Goal: Task Accomplishment & Management: Use online tool/utility

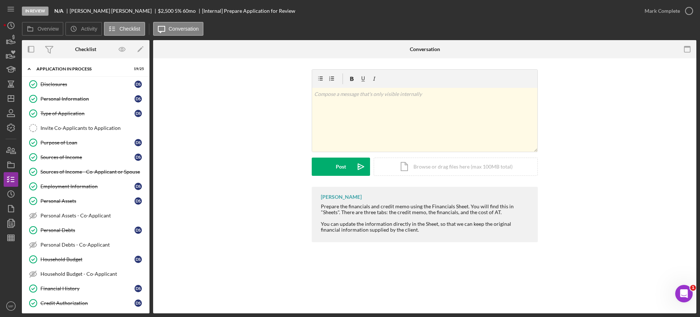
scroll to position [293, 0]
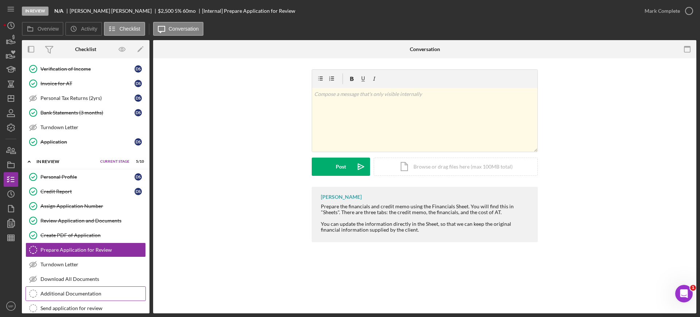
click at [82, 294] on div "Additional Documentation" at bounding box center [92, 294] width 105 height 6
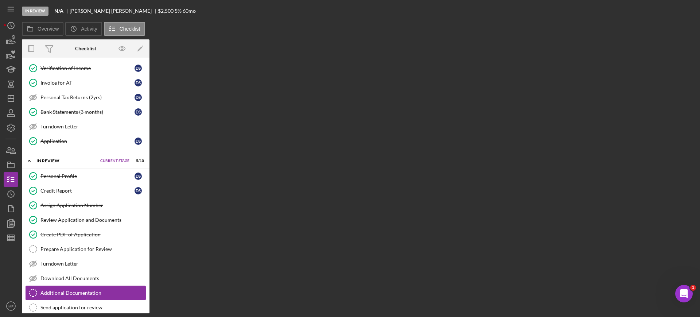
click at [82, 294] on div "Additional Documentation" at bounding box center [92, 293] width 105 height 6
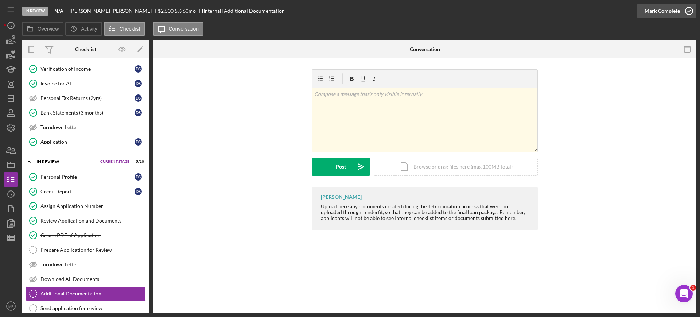
click at [685, 9] on icon "button" at bounding box center [689, 11] width 18 height 18
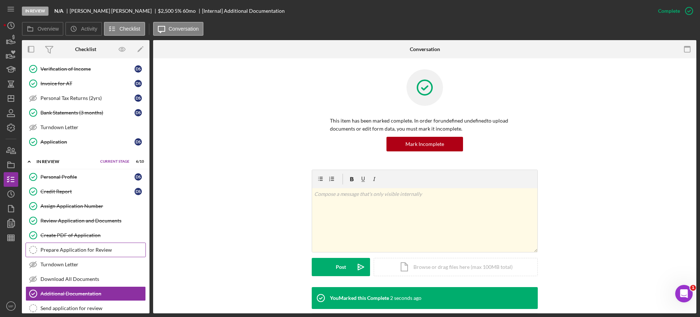
click at [89, 251] on div "Prepare Application for Review" at bounding box center [92, 250] width 105 height 6
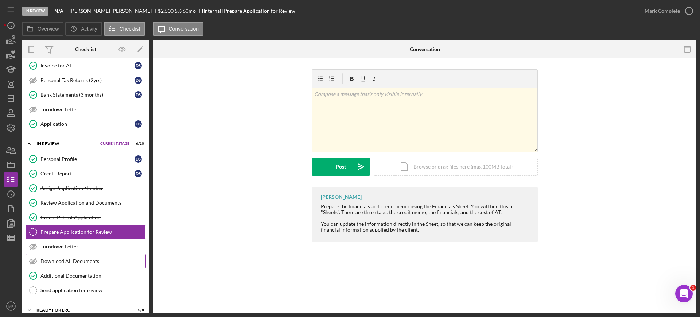
scroll to position [338, 0]
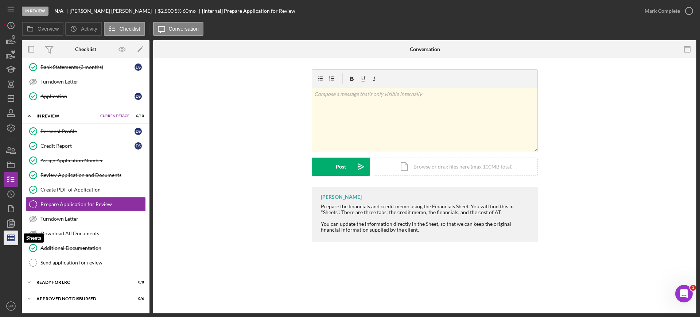
click at [12, 239] on line "button" at bounding box center [12, 238] width 0 height 6
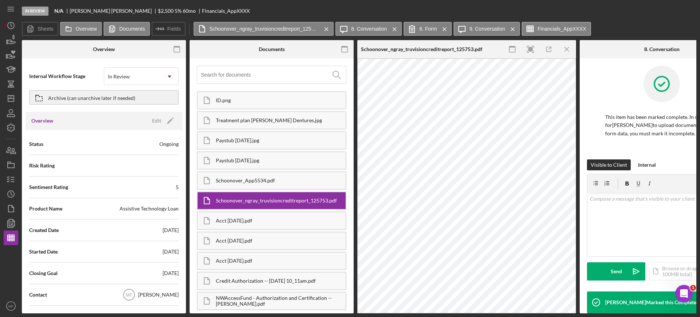
type input "Calibri"
type input "11"
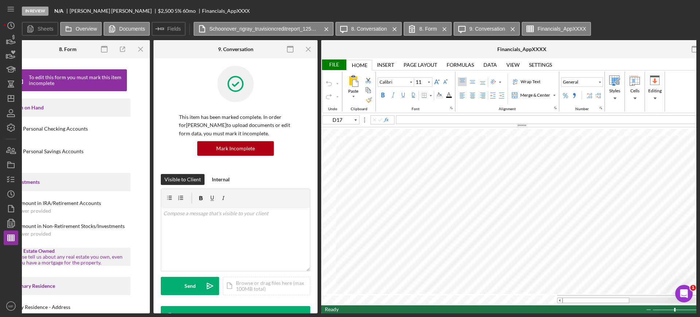
scroll to position [0, 788]
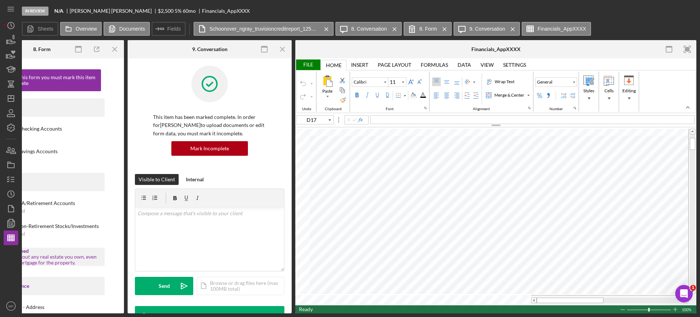
type input "C49"
type input "Arial"
click at [434, 189] on div at bounding box center [488, 189] width 157 height 7
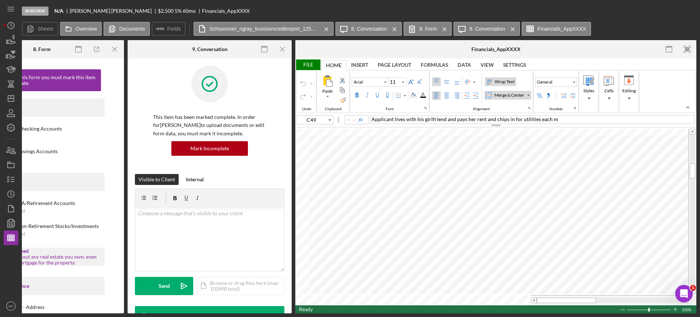
click at [510, 79] on div "Wrap Text" at bounding box center [504, 81] width 23 height 7
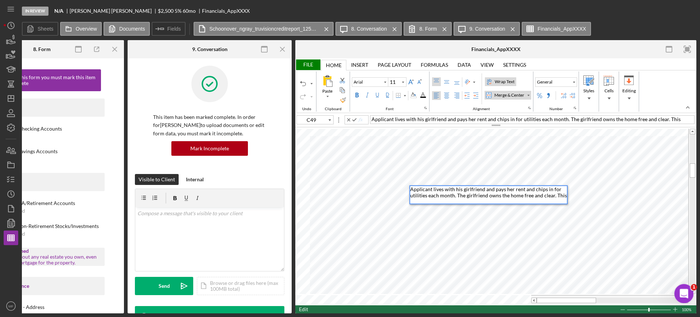
scroll to position [0, 0]
drag, startPoint x: 464, startPoint y: 194, endPoint x: 513, endPoint y: 190, distance: 49.1
click at [457, 197] on span "Applicant lives with his girlfriend and pays her rent and chips in for utilitie…" at bounding box center [486, 192] width 152 height 12
click at [558, 194] on div "Applicant lives with his girlfriend and pays her rent and chips in for utilitie…" at bounding box center [488, 192] width 157 height 12
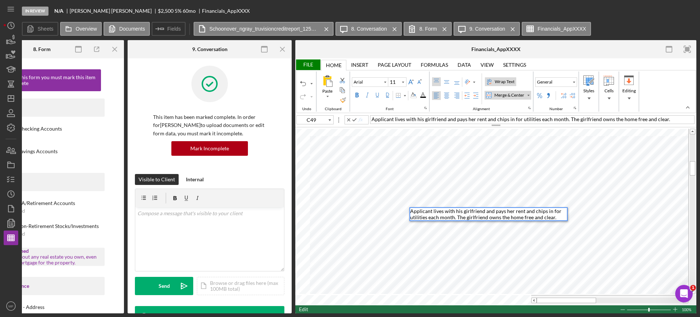
type input "C44"
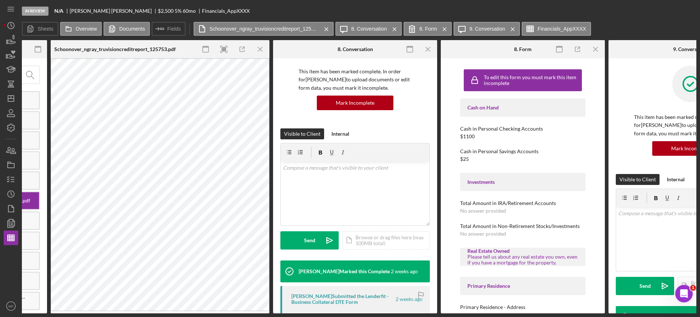
scroll to position [0, 306]
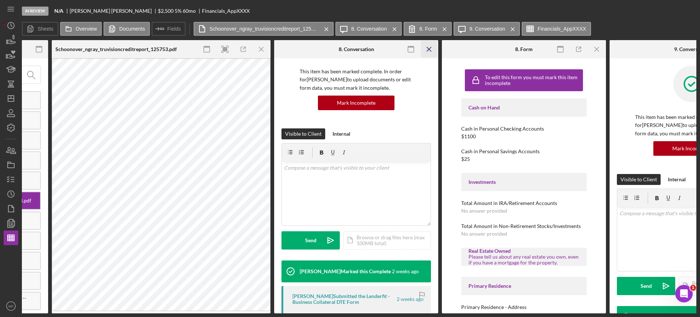
click at [430, 47] on icon "Icon/Menu Close" at bounding box center [429, 49] width 16 height 16
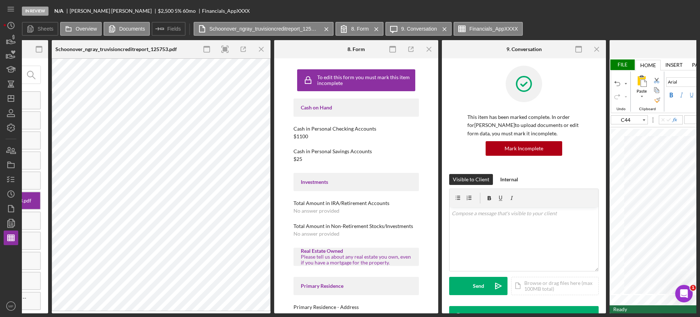
click at [430, 47] on icon "Icon/Menu Close" at bounding box center [429, 49] width 16 height 16
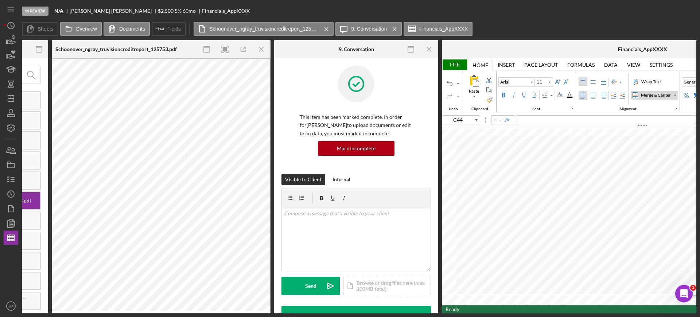
click at [430, 47] on icon "Icon/Menu Close" at bounding box center [429, 49] width 16 height 16
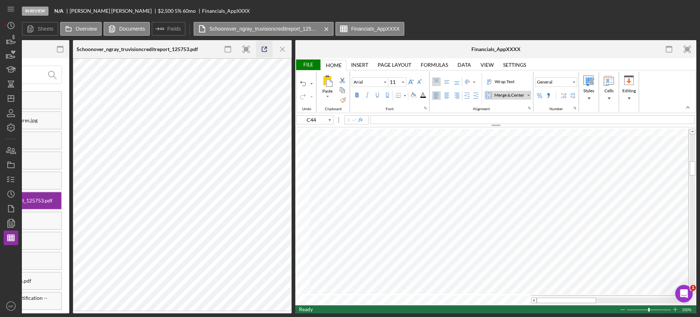
click at [264, 49] on icon "button" at bounding box center [264, 49] width 16 height 16
click at [429, 174] on div at bounding box center [489, 174] width 155 height 7
click at [492, 173] on div "Applicant's credit report shows" at bounding box center [489, 174] width 155 height 7
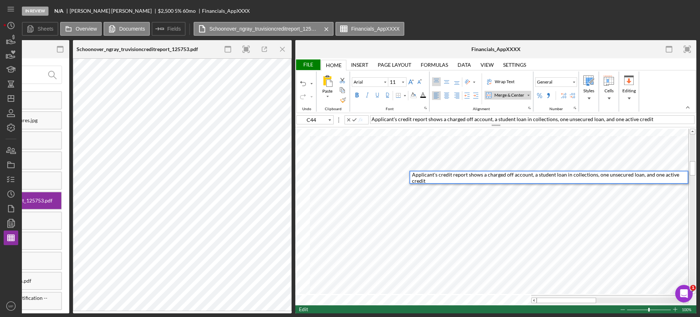
scroll to position [1, 0]
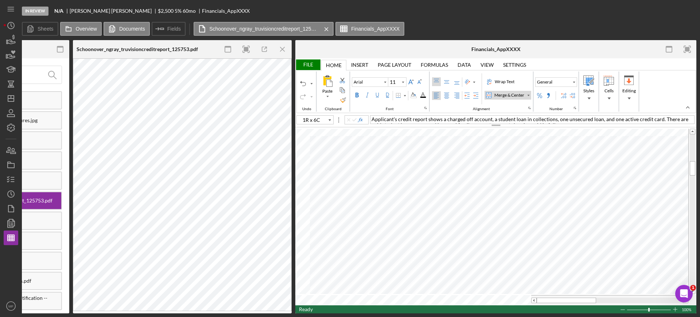
type input "C44"
click at [509, 81] on div "Wrap Text" at bounding box center [504, 81] width 23 height 7
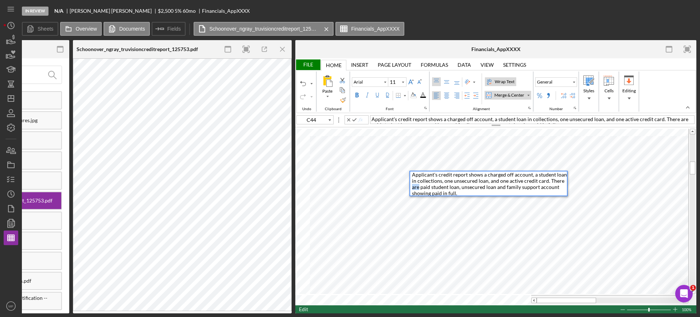
drag, startPoint x: 420, startPoint y: 186, endPoint x: 412, endPoint y: 188, distance: 8.2
click at [412, 188] on div "Applicant's credit report shows a charged off account, a student loan in collec…" at bounding box center [489, 184] width 158 height 26
click at [491, 188] on span "Applicant's credit report shows a charged off account, a student loan in collec…" at bounding box center [490, 183] width 156 height 25
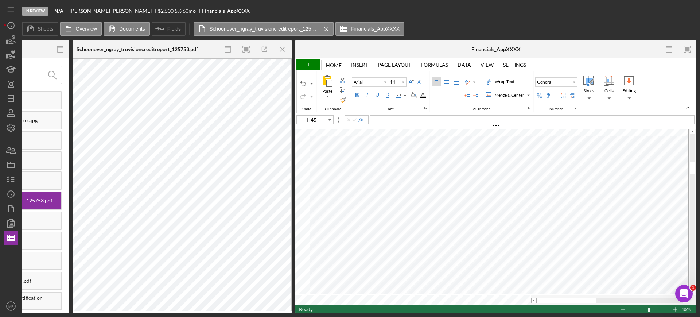
click at [309, 64] on div "File" at bounding box center [307, 64] width 25 height 11
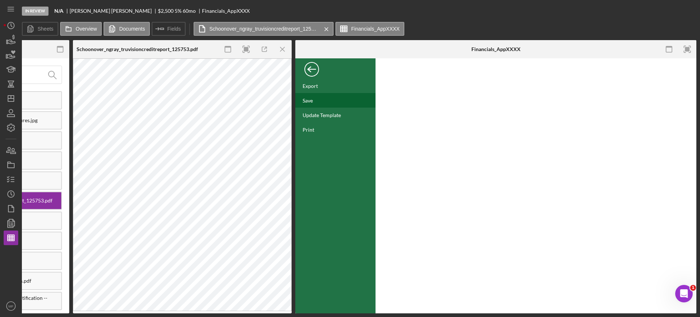
click at [307, 100] on div "Save" at bounding box center [308, 100] width 10 height 6
click at [309, 70] on div "Back" at bounding box center [312, 67] width 15 height 15
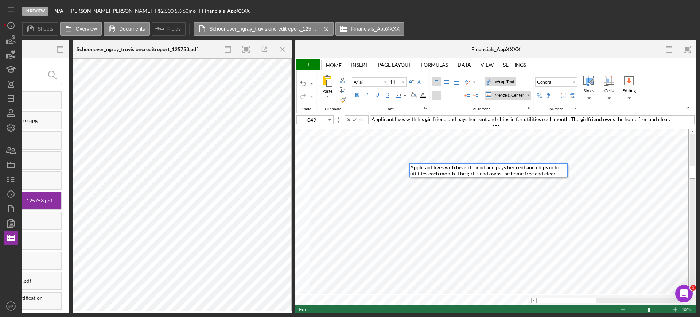
click at [418, 167] on span "Applicant lives with his girlfriend and pays her rent and chips in for utilitie…" at bounding box center [486, 170] width 152 height 12
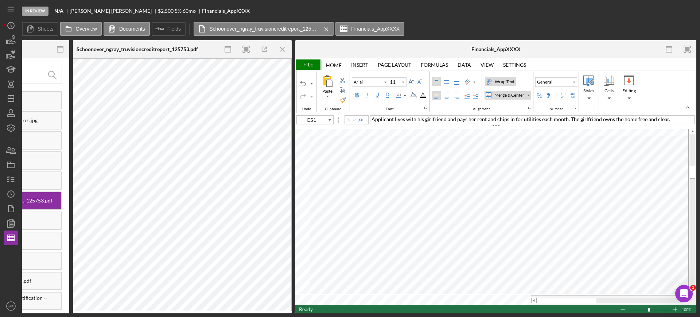
click at [500, 80] on div "Wrap Text" at bounding box center [504, 81] width 23 height 7
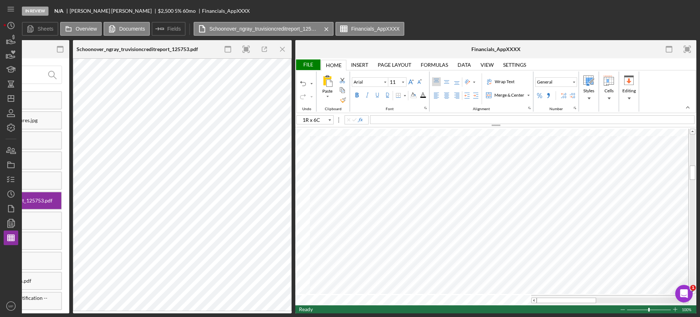
type input "C51"
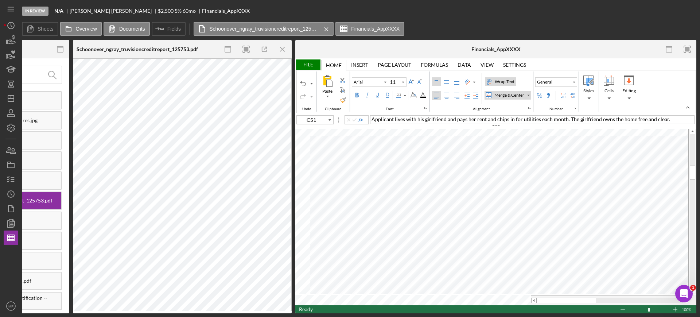
type input "Calibri"
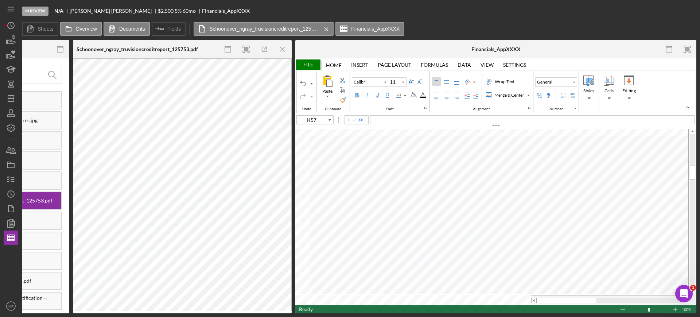
type input "A51"
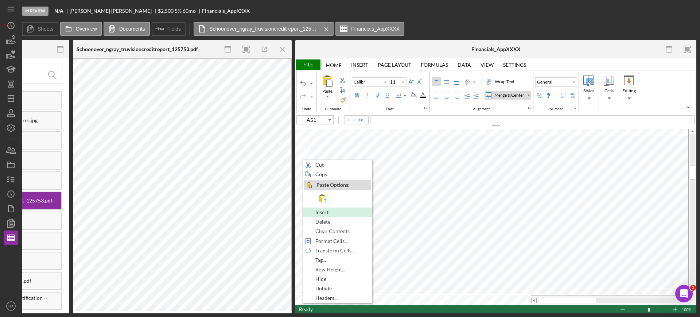
click at [327, 214] on span "Insert" at bounding box center [326, 212] width 22 height 6
click at [326, 214] on span "Insert" at bounding box center [328, 212] width 22 height 6
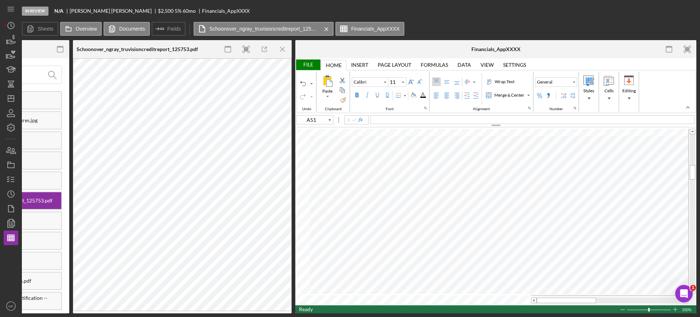
type input "Arial"
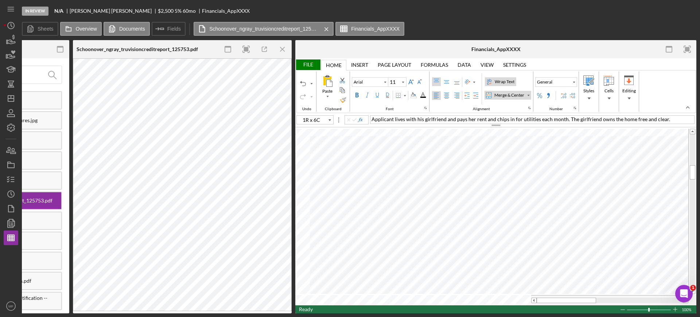
type input "C53"
type input "Calibri"
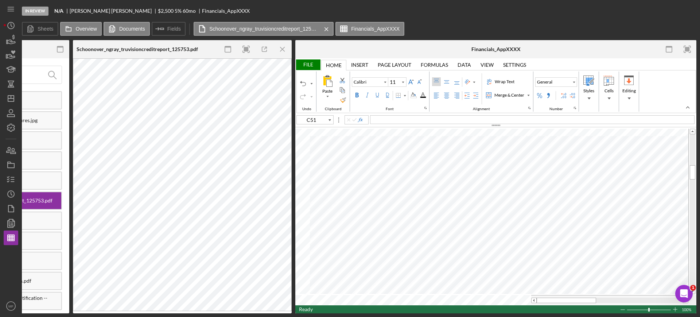
type input "C51"
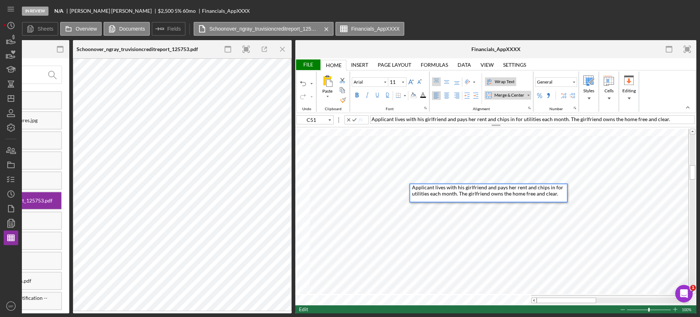
click at [529, 94] on div "Merge & Center" at bounding box center [529, 95] width 4 height 4
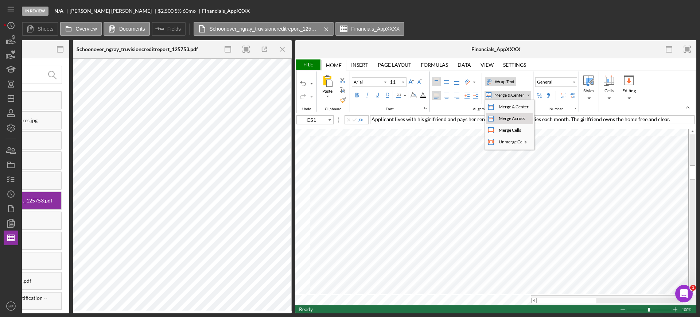
click at [520, 116] on div "Merge Across" at bounding box center [511, 118] width 29 height 7
click at [499, 78] on label "Wrap Text" at bounding box center [500, 81] width 31 height 9
click at [500, 80] on div "Wrap Text" at bounding box center [504, 81] width 23 height 7
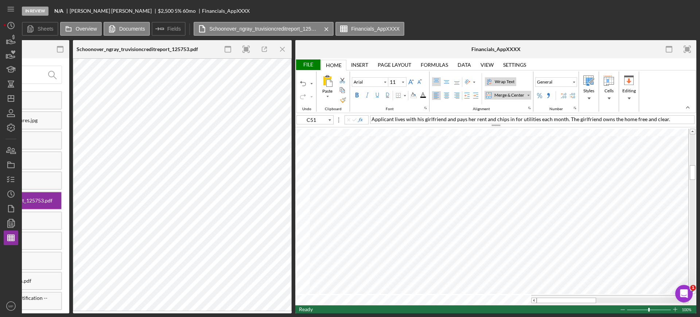
click at [500, 80] on div "Wrap Text" at bounding box center [504, 81] width 23 height 7
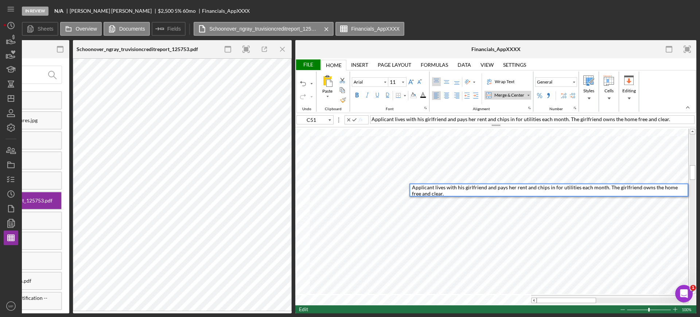
click at [462, 187] on span "Applicant lives with his girlfriend and pays her rent and chips in for utilitie…" at bounding box center [545, 190] width 267 height 12
click at [441, 191] on div "Applicant lives with his girlfriend and pays her rent and chips in for utilitie…" at bounding box center [550, 190] width 276 height 12
type input "Calibri"
type input "C50"
